Goal: Information Seeking & Learning: Check status

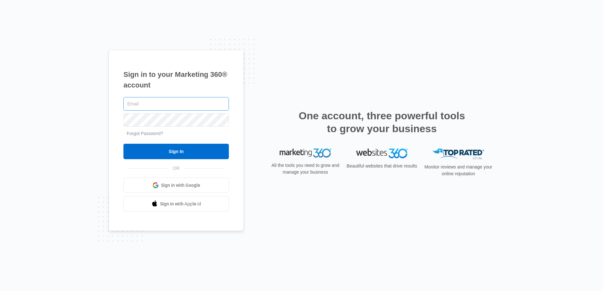
drag, startPoint x: 153, startPoint y: 111, endPoint x: 157, endPoint y: 107, distance: 5.5
click at [154, 110] on div at bounding box center [175, 104] width 105 height 16
click at [161, 104] on input "text" at bounding box center [175, 103] width 105 height 13
type input "[PERSON_NAME][EMAIL_ADDRESS][PERSON_NAME][DOMAIN_NAME]"
click at [123, 144] on input "Sign In" at bounding box center [175, 151] width 105 height 15
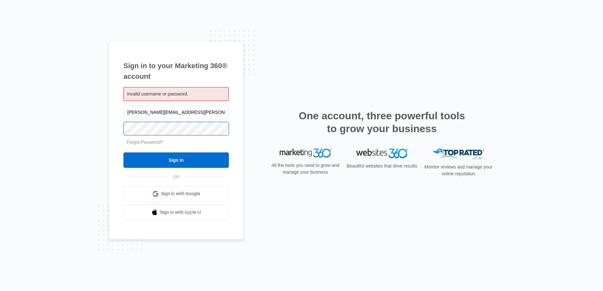
click at [123, 152] on input "Sign In" at bounding box center [175, 159] width 105 height 15
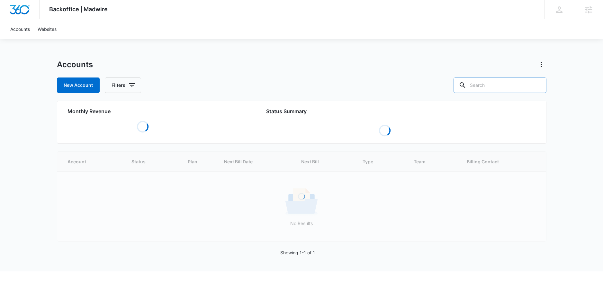
click at [498, 84] on input "text" at bounding box center [499, 84] width 93 height 15
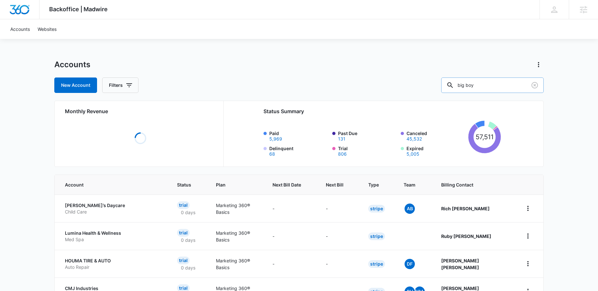
type input "big boy"
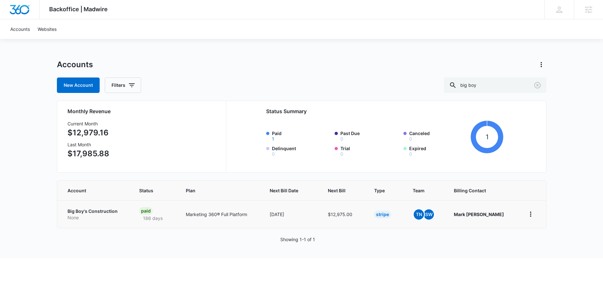
click at [103, 213] on p "Big Boy's Construction" at bounding box center [95, 211] width 56 height 6
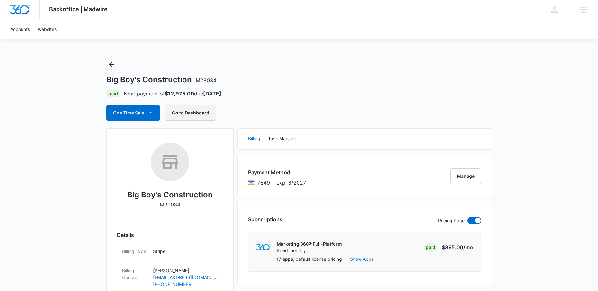
click at [201, 113] on button "Go to Dashboard" at bounding box center [190, 112] width 51 height 15
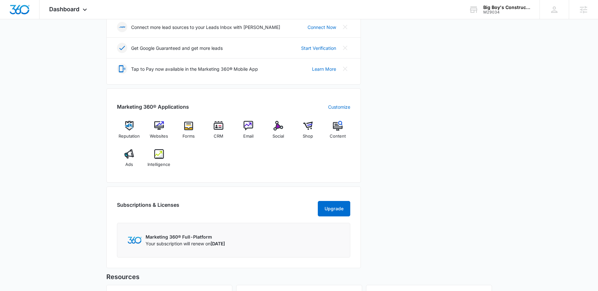
scroll to position [222, 0]
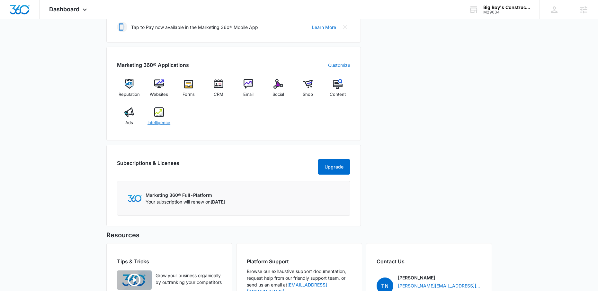
click at [163, 122] on span "Intelligence" at bounding box center [159, 123] width 23 height 6
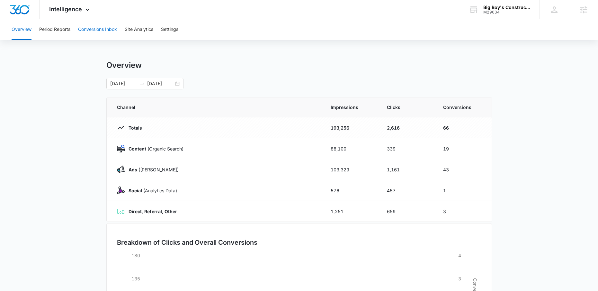
click at [109, 25] on button "Conversions Inbox" at bounding box center [97, 29] width 39 height 21
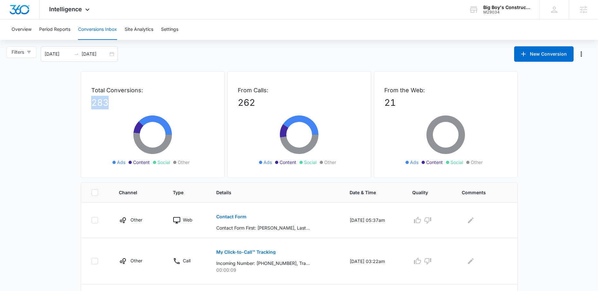
drag, startPoint x: 91, startPoint y: 104, endPoint x: 150, endPoint y: 109, distance: 59.0
click at [150, 109] on p "283" at bounding box center [152, 102] width 123 height 13
drag, startPoint x: 235, startPoint y: 104, endPoint x: 278, endPoint y: 105, distance: 43.1
click at [278, 105] on div "From Calls: 262 Ads Content Social Other" at bounding box center [299, 124] width 144 height 106
click at [409, 99] on p "21" at bounding box center [445, 102] width 123 height 13
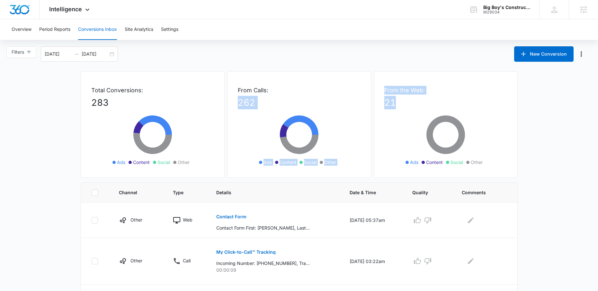
drag, startPoint x: 405, startPoint y: 103, endPoint x: 344, endPoint y: 94, distance: 62.3
click at [344, 94] on div "Total Conversions: 283 Ads Content Social Other From Calls: 262 Ads Content Soc…" at bounding box center [299, 126] width 437 height 111
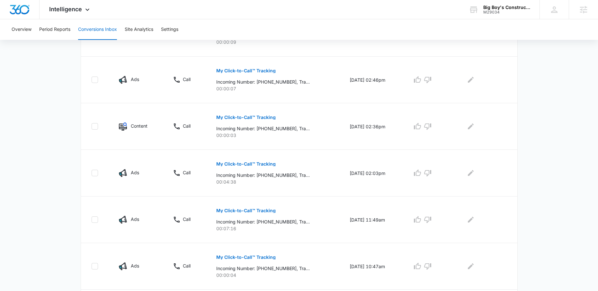
scroll to position [352, 0]
